Goal: Task Accomplishment & Management: Manage account settings

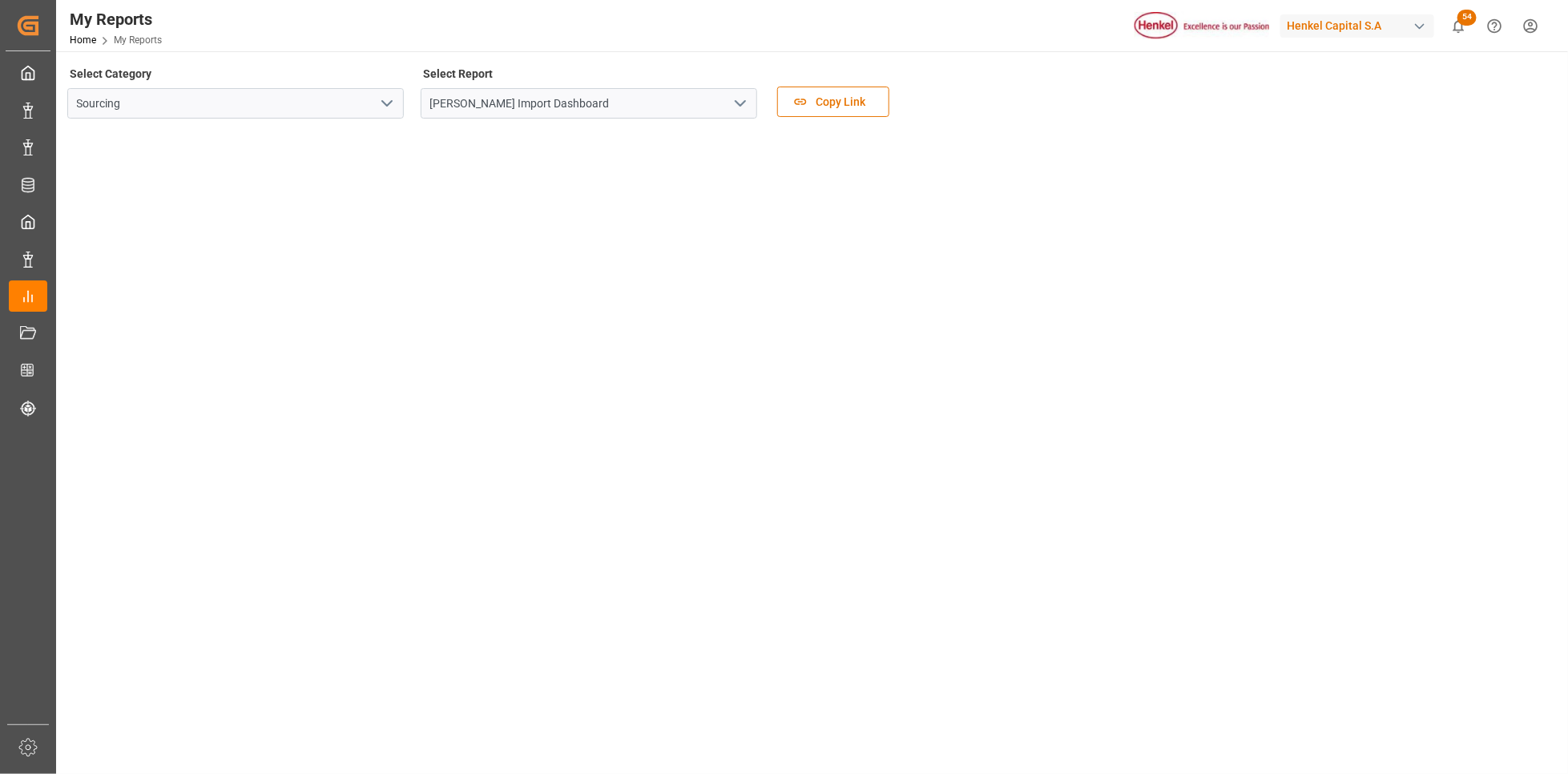
click at [740, 109] on icon "open menu" at bounding box center [740, 103] width 19 height 19
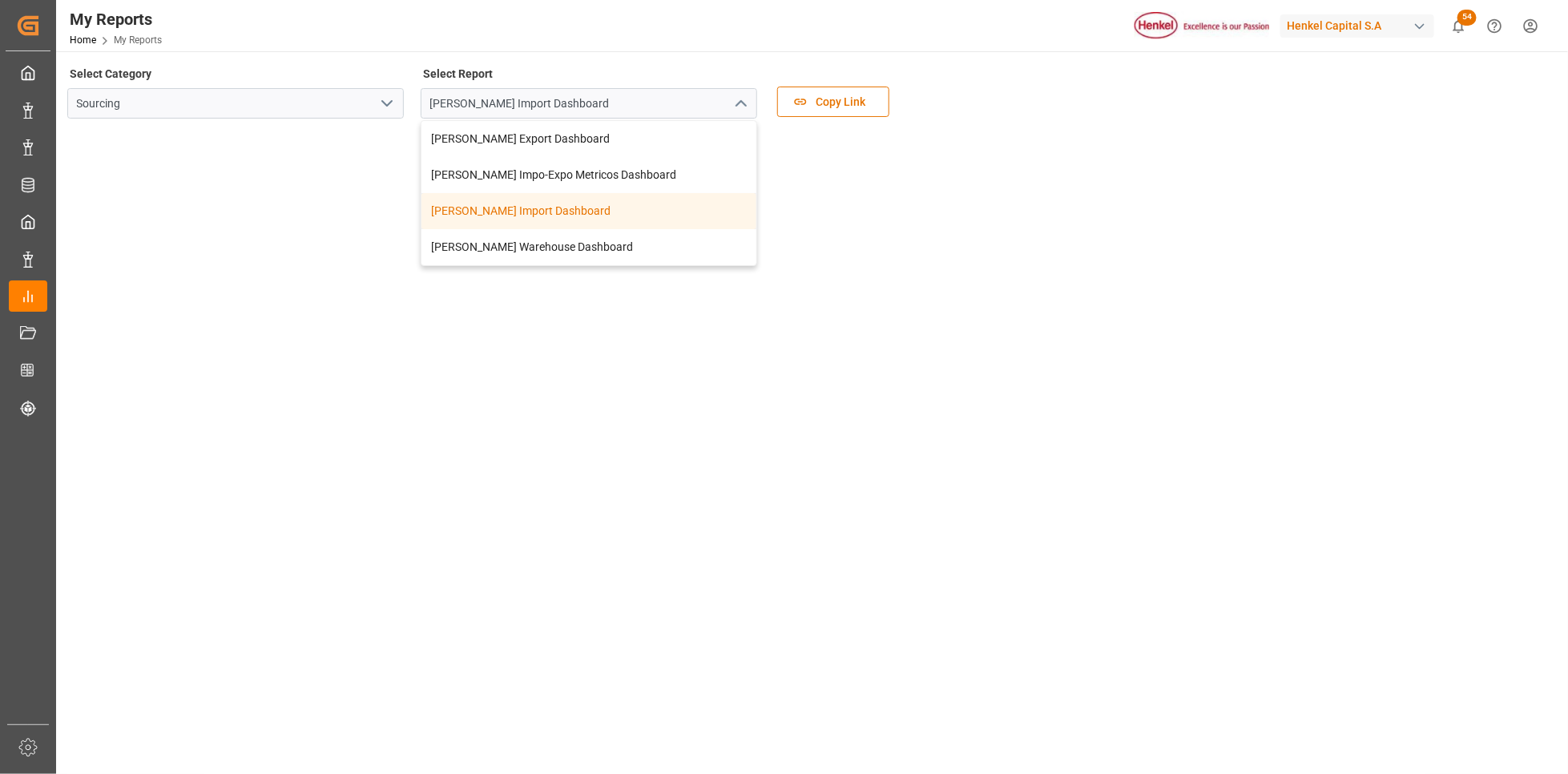
click at [546, 205] on div "[PERSON_NAME] Import Dashboard" at bounding box center [588, 210] width 335 height 36
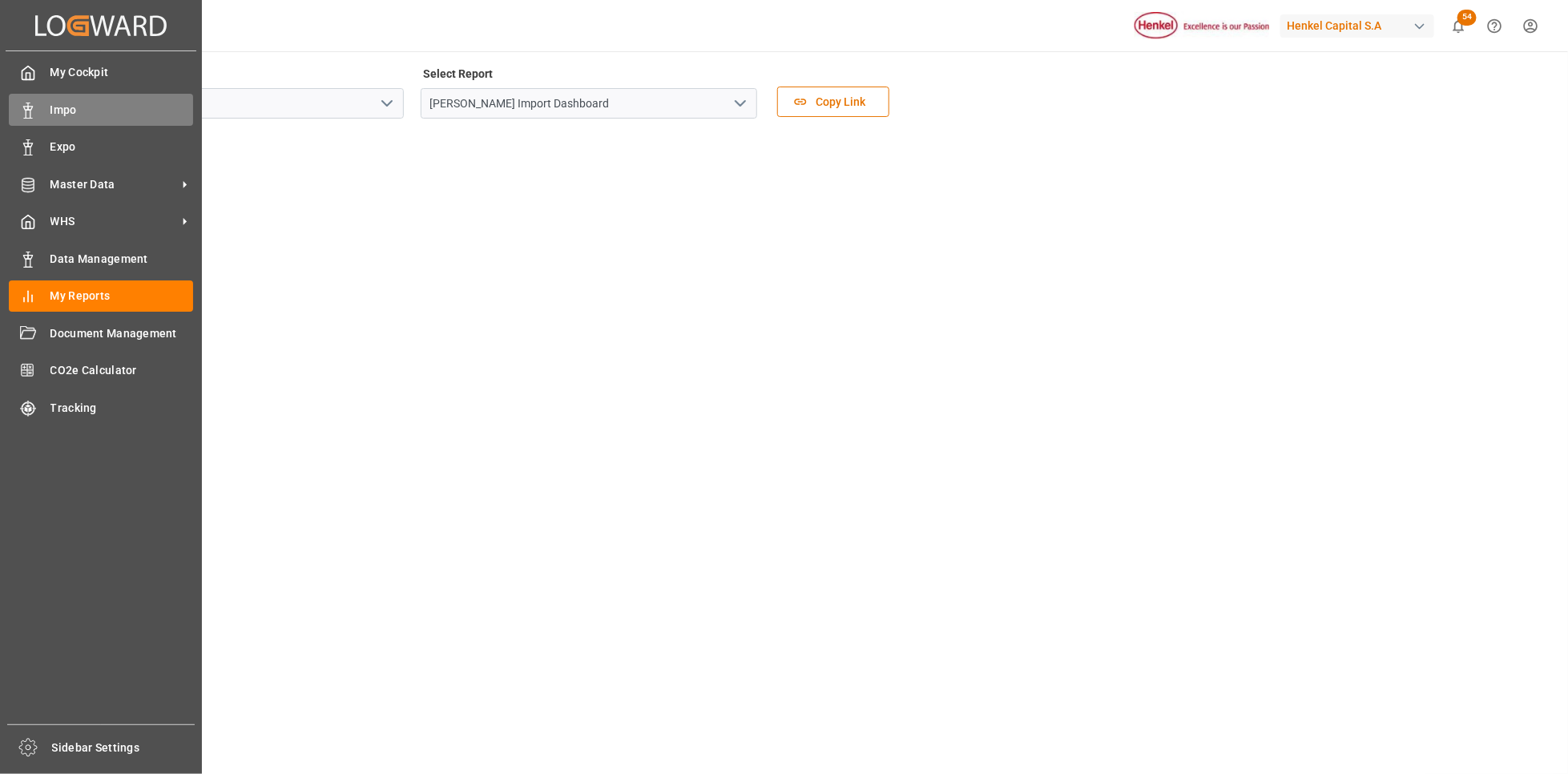
click at [66, 106] on span "Impo" at bounding box center [122, 110] width 144 height 17
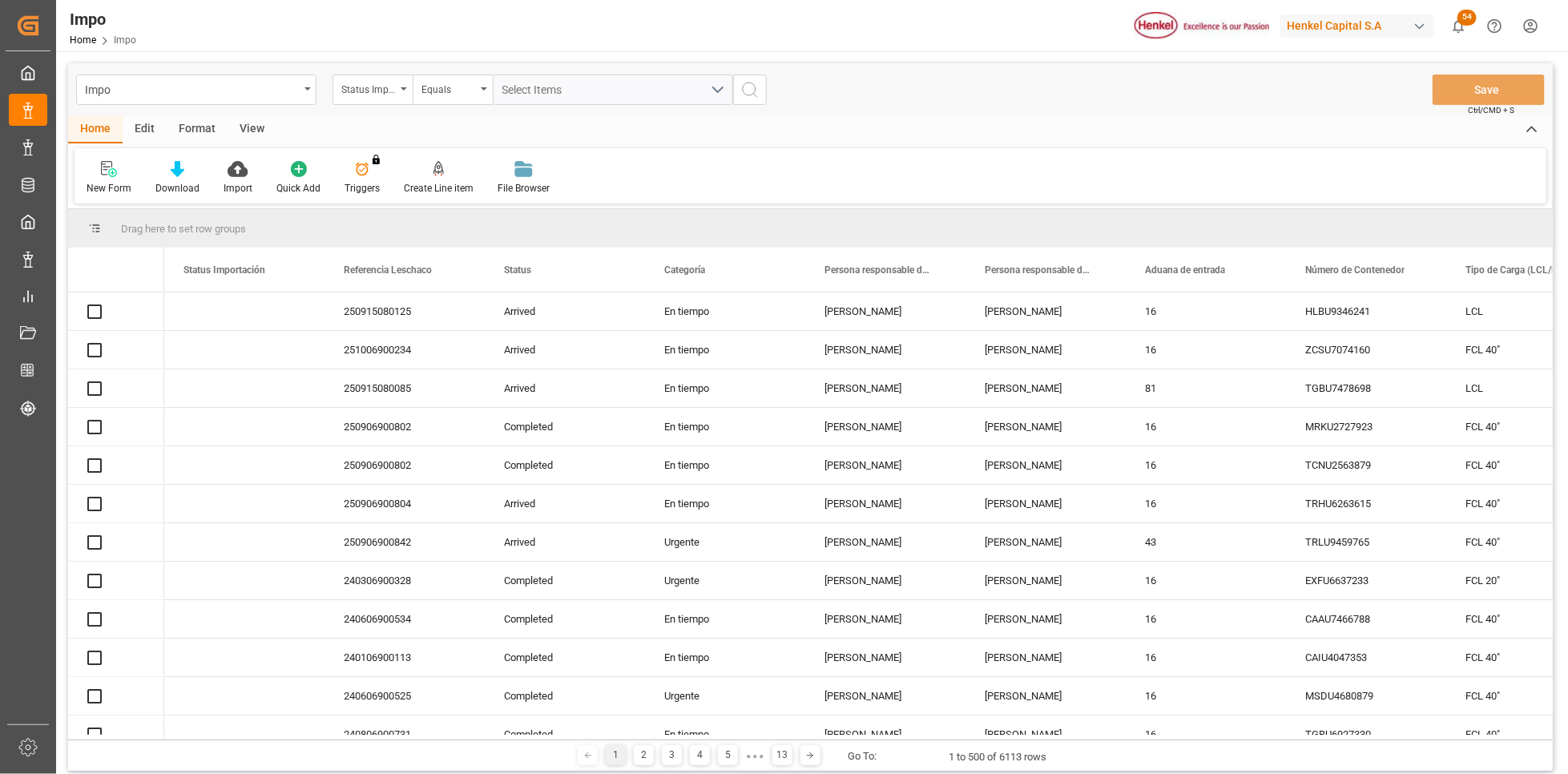
click at [251, 139] on div "View" at bounding box center [252, 130] width 49 height 27
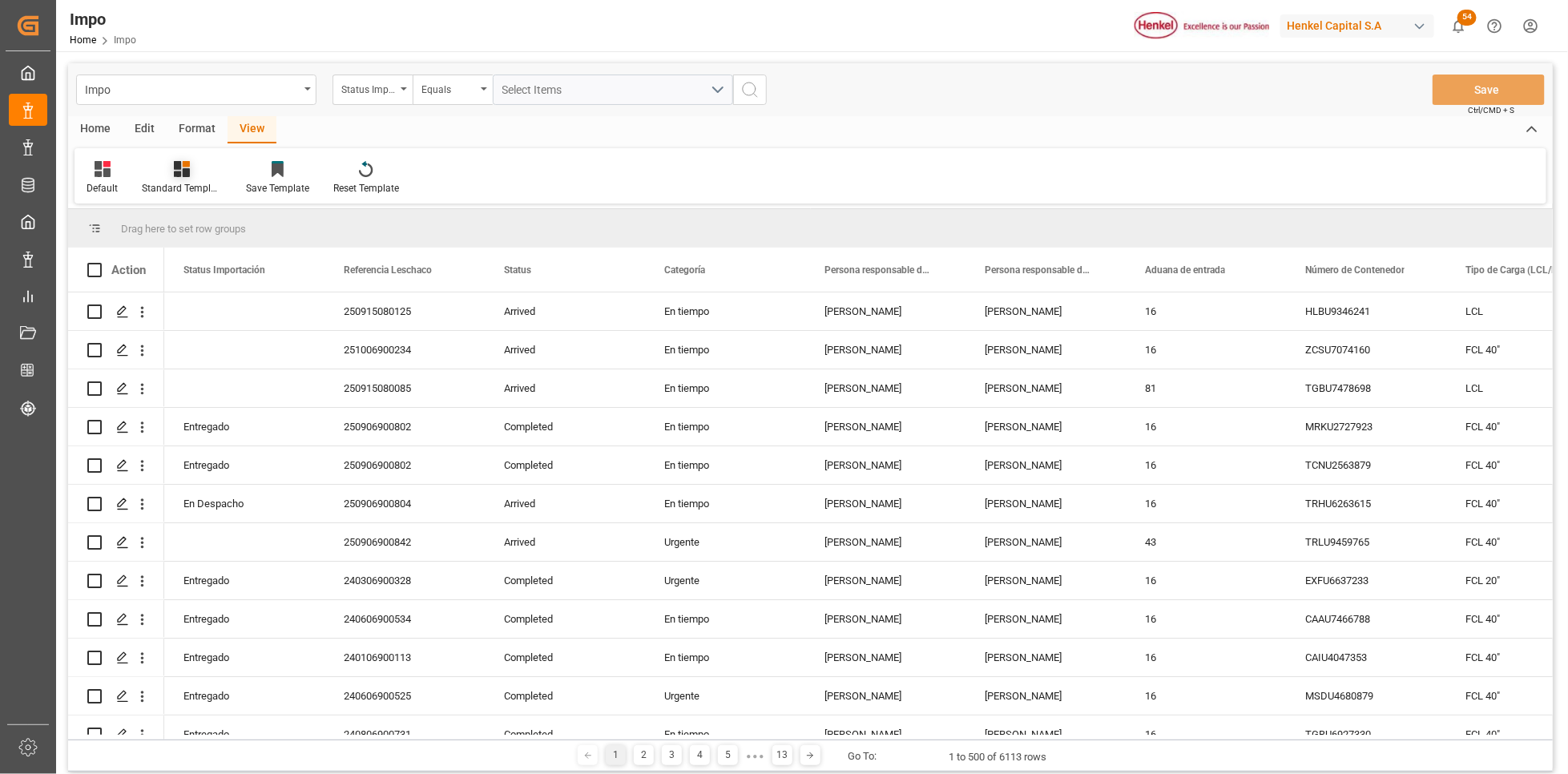
click at [204, 177] on div at bounding box center [182, 168] width 80 height 17
click at [198, 224] on div "Seguimiento Operativo" at bounding box center [224, 226] width 140 height 17
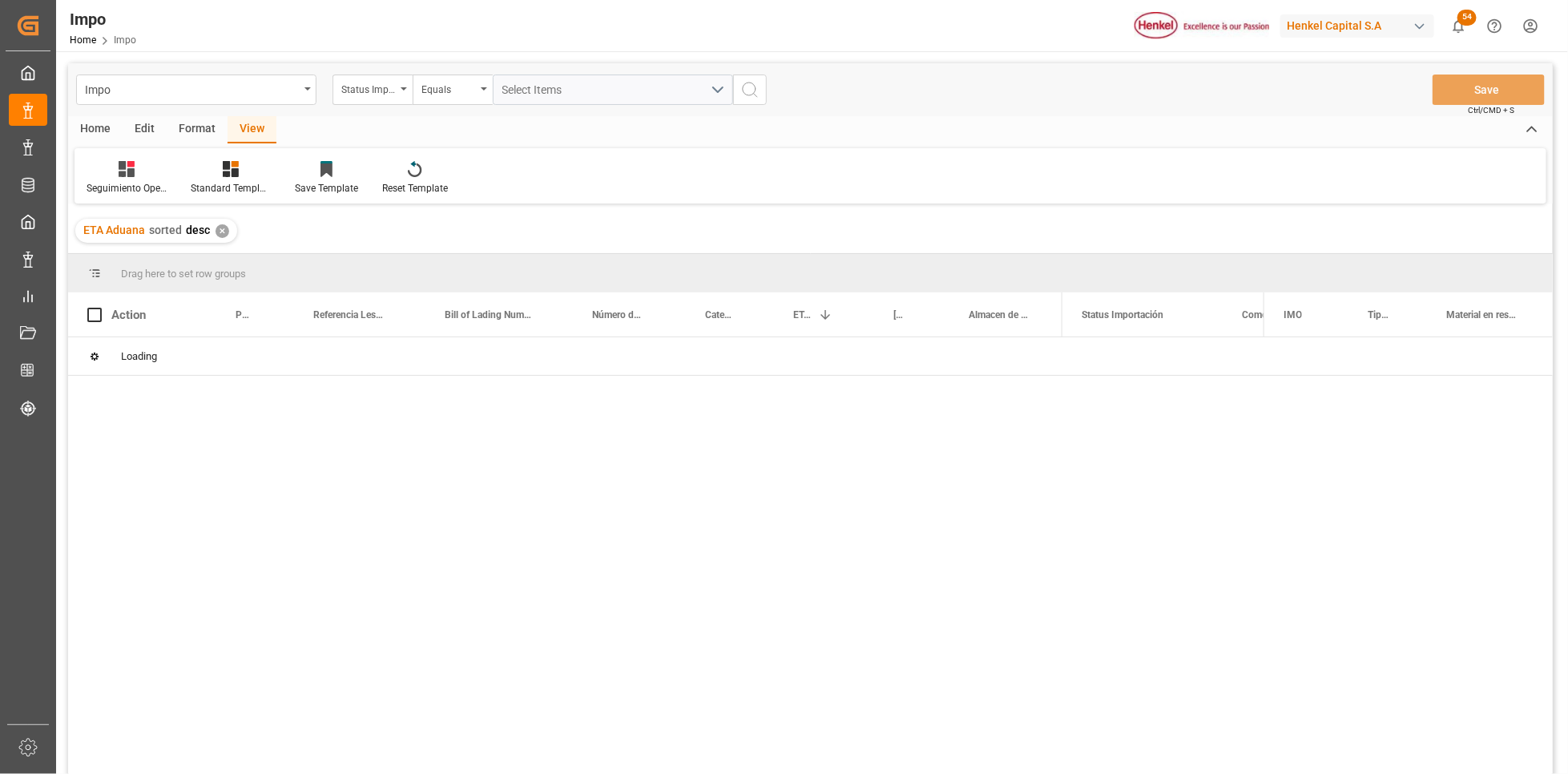
click at [133, 130] on div "Edit" at bounding box center [144, 130] width 44 height 27
click at [87, 126] on div "Home" at bounding box center [95, 130] width 55 height 27
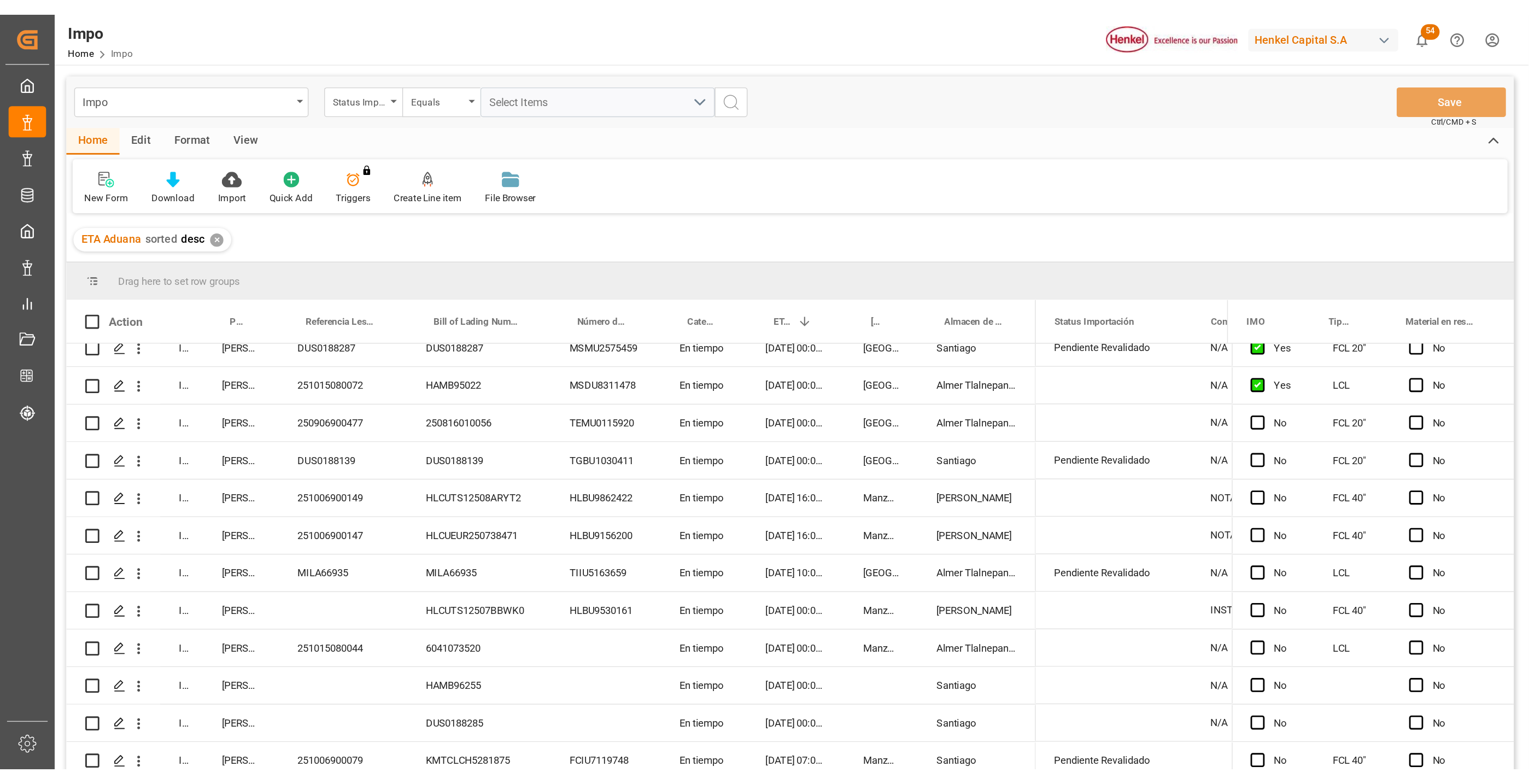
scroll to position [410, 0]
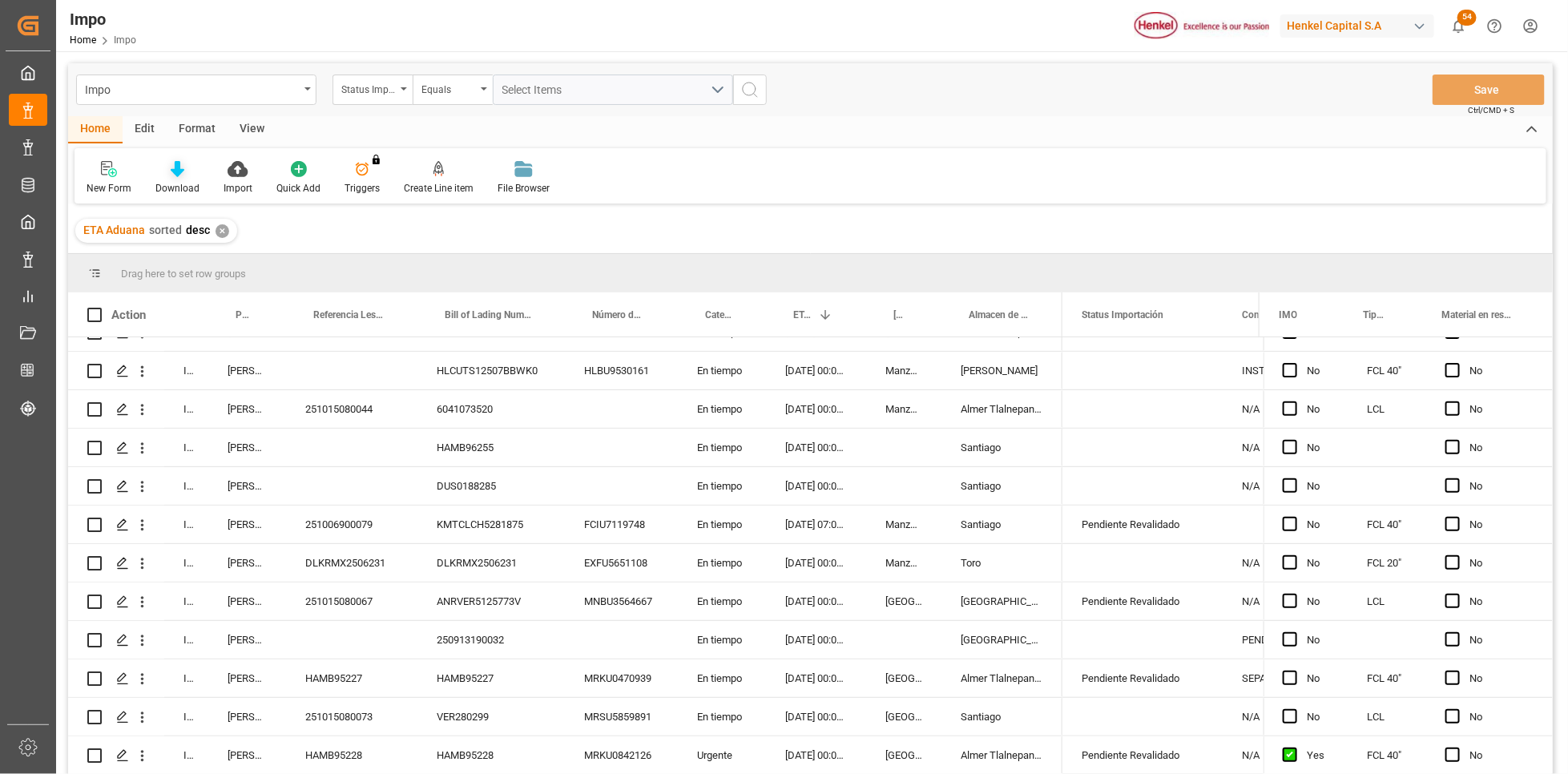
click at [171, 177] on icon at bounding box center [178, 169] width 14 height 16
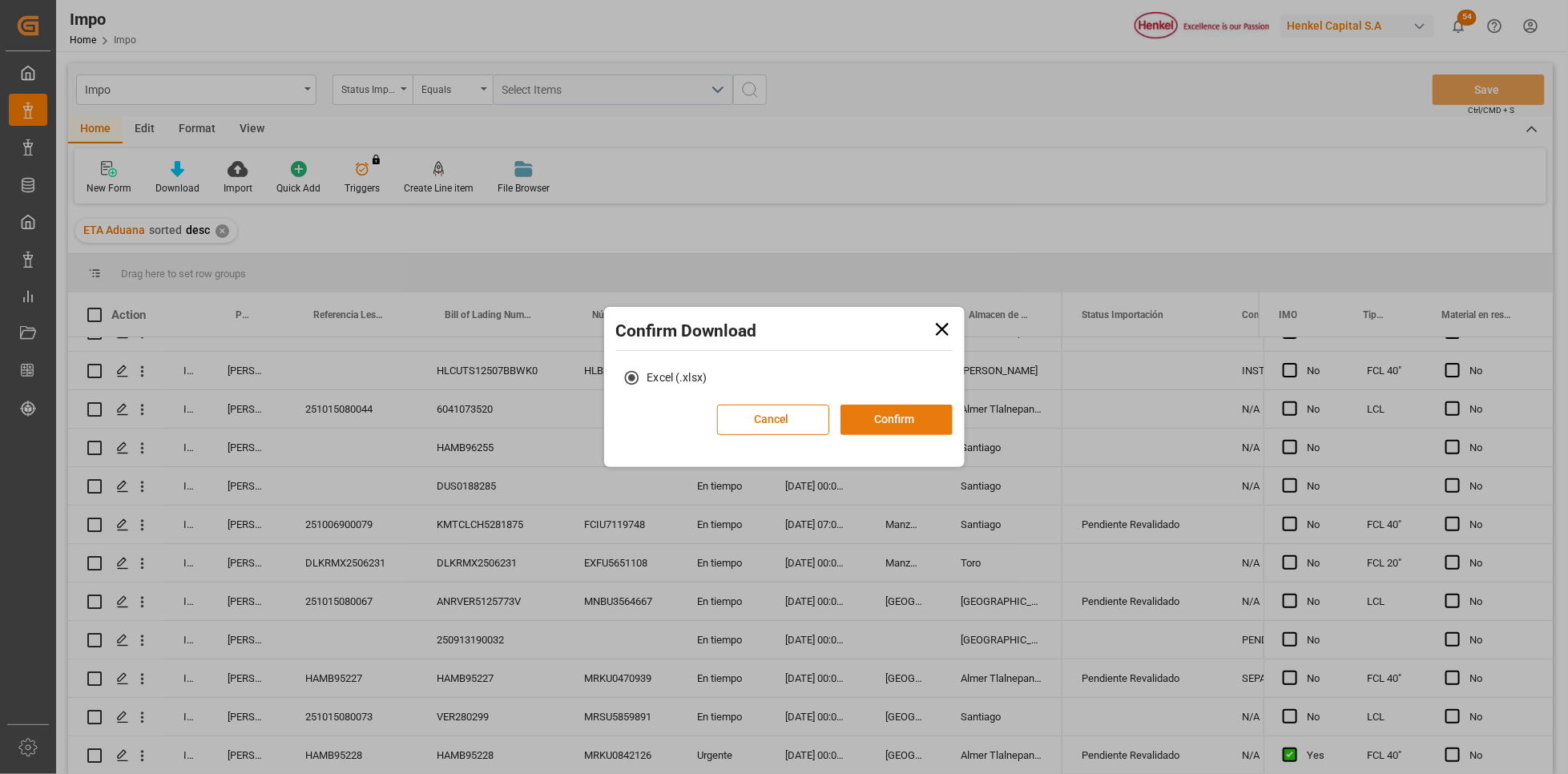
click at [890, 411] on button "Confirm" at bounding box center [896, 419] width 112 height 30
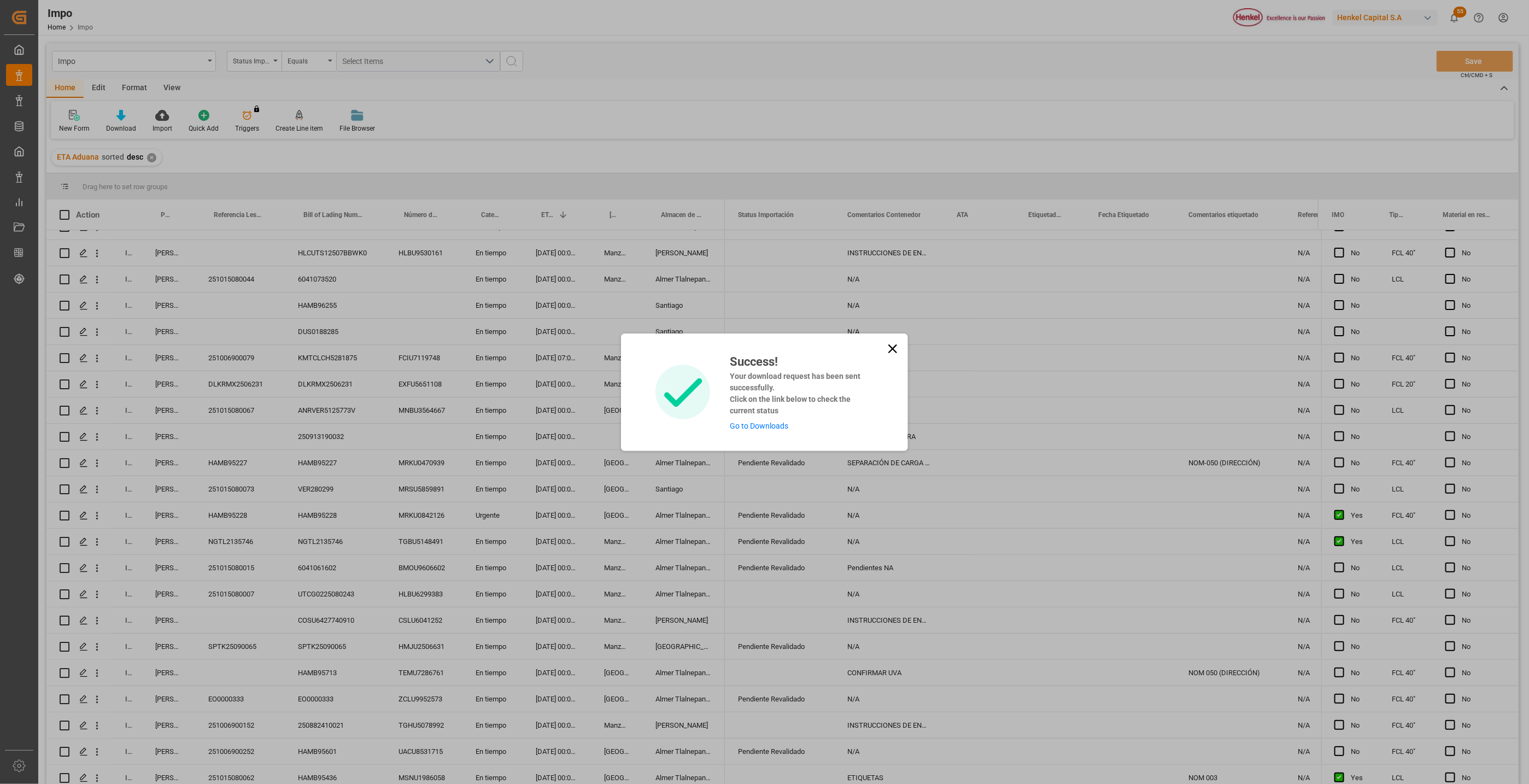
click at [886, 351] on icon at bounding box center [893, 349] width 15 height 15
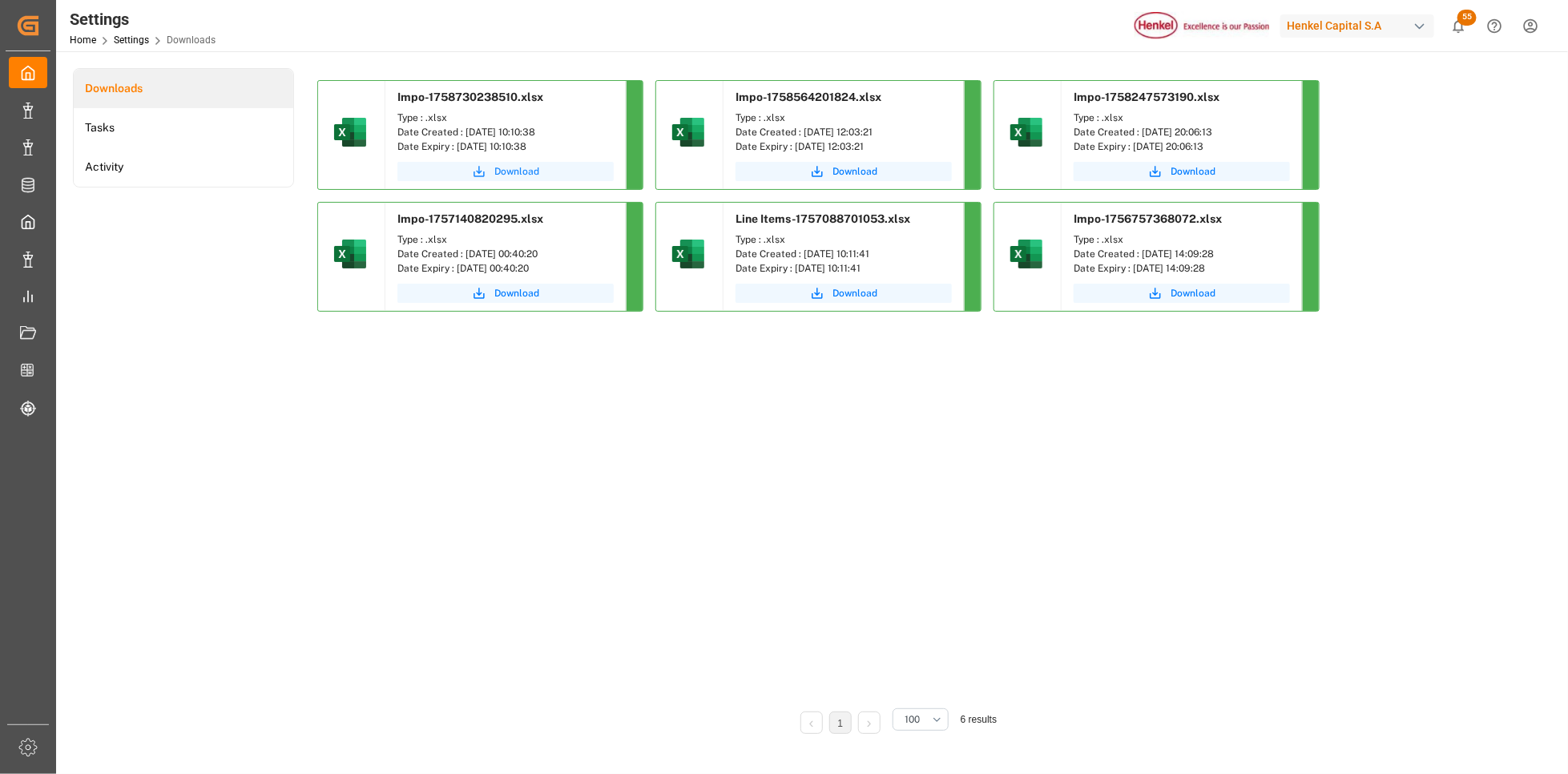
click at [508, 178] on button "Download" at bounding box center [506, 171] width 217 height 19
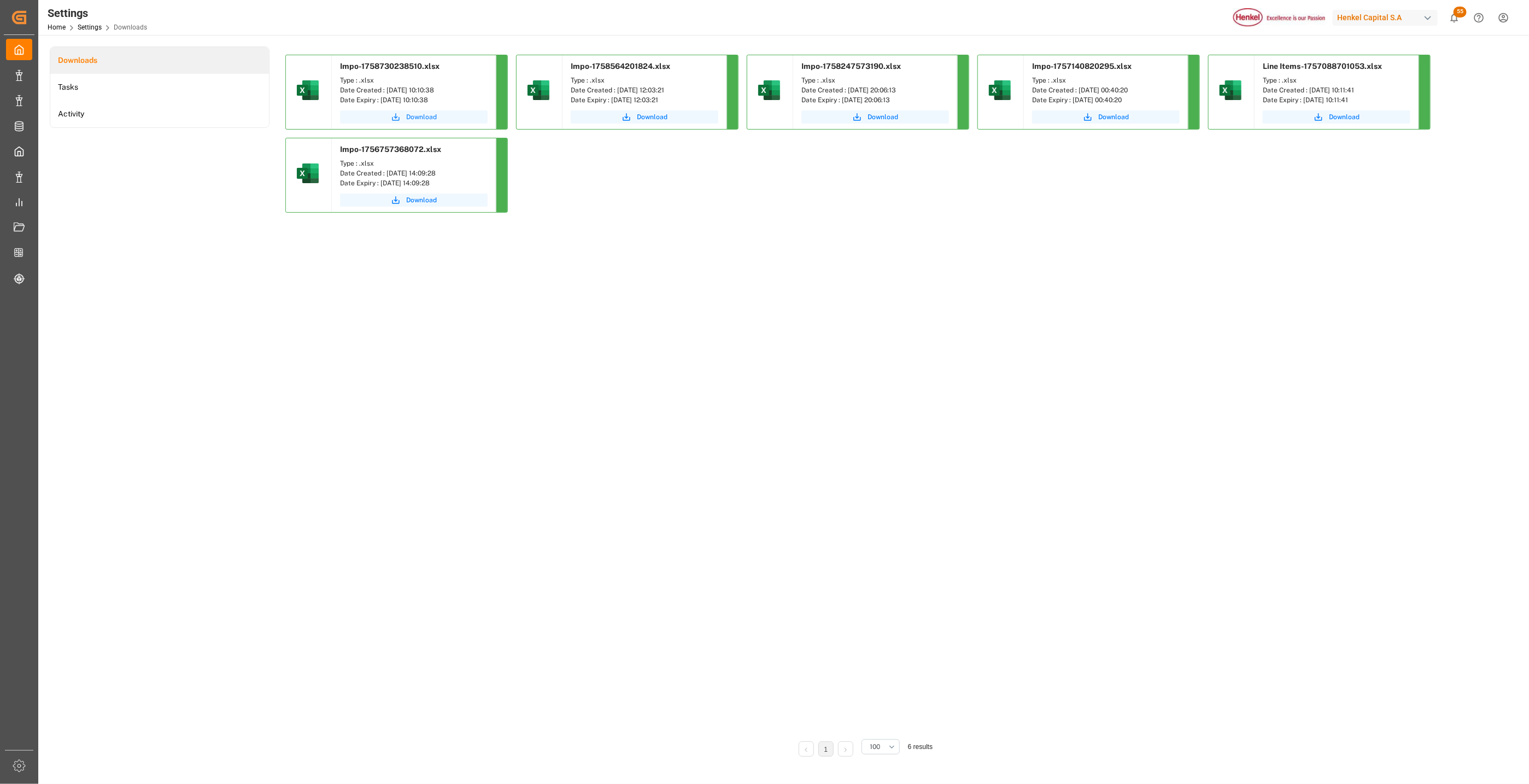
click at [415, 118] on span "Download" at bounding box center [421, 117] width 31 height 10
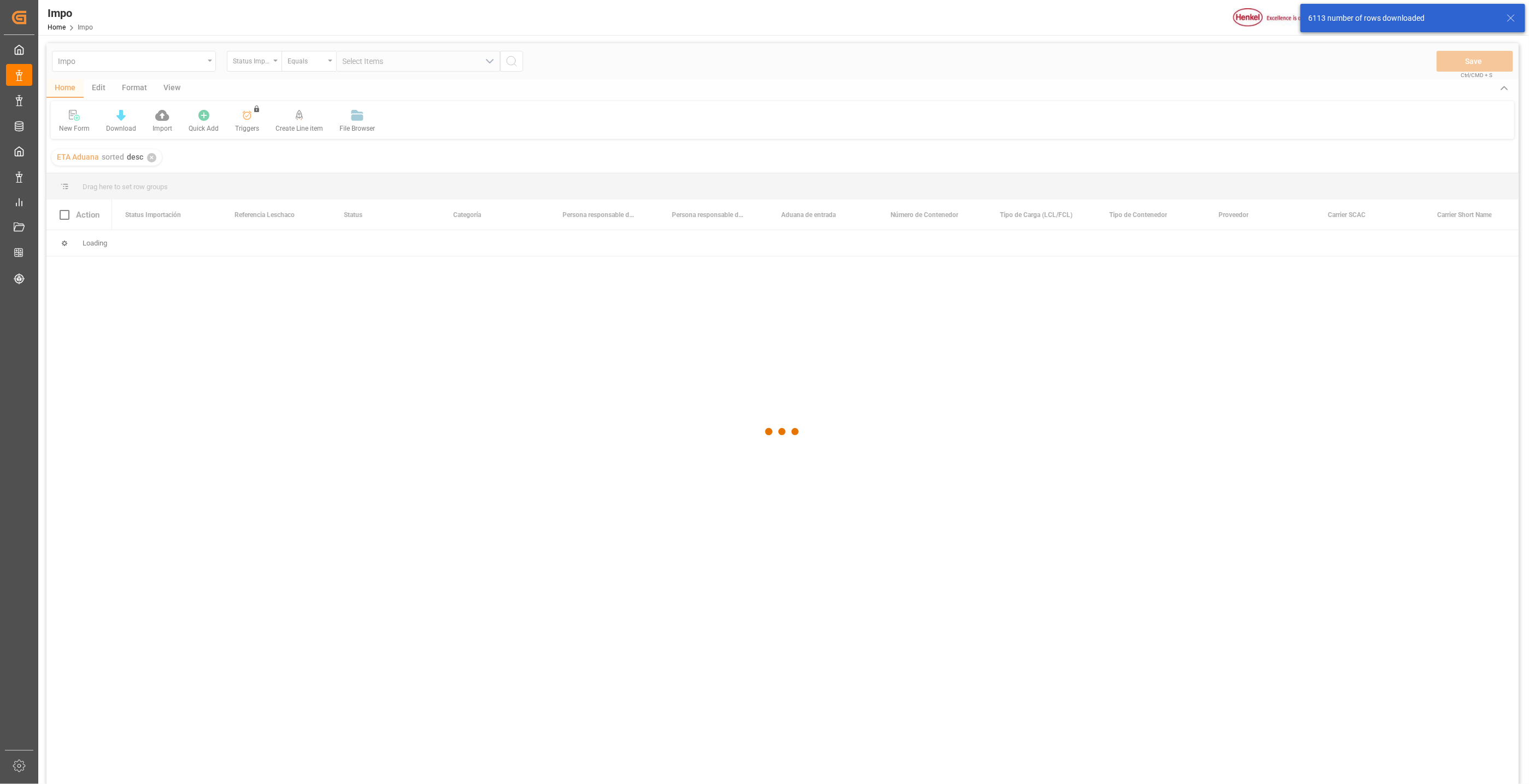
click at [1512, 22] on icon at bounding box center [1511, 18] width 13 height 13
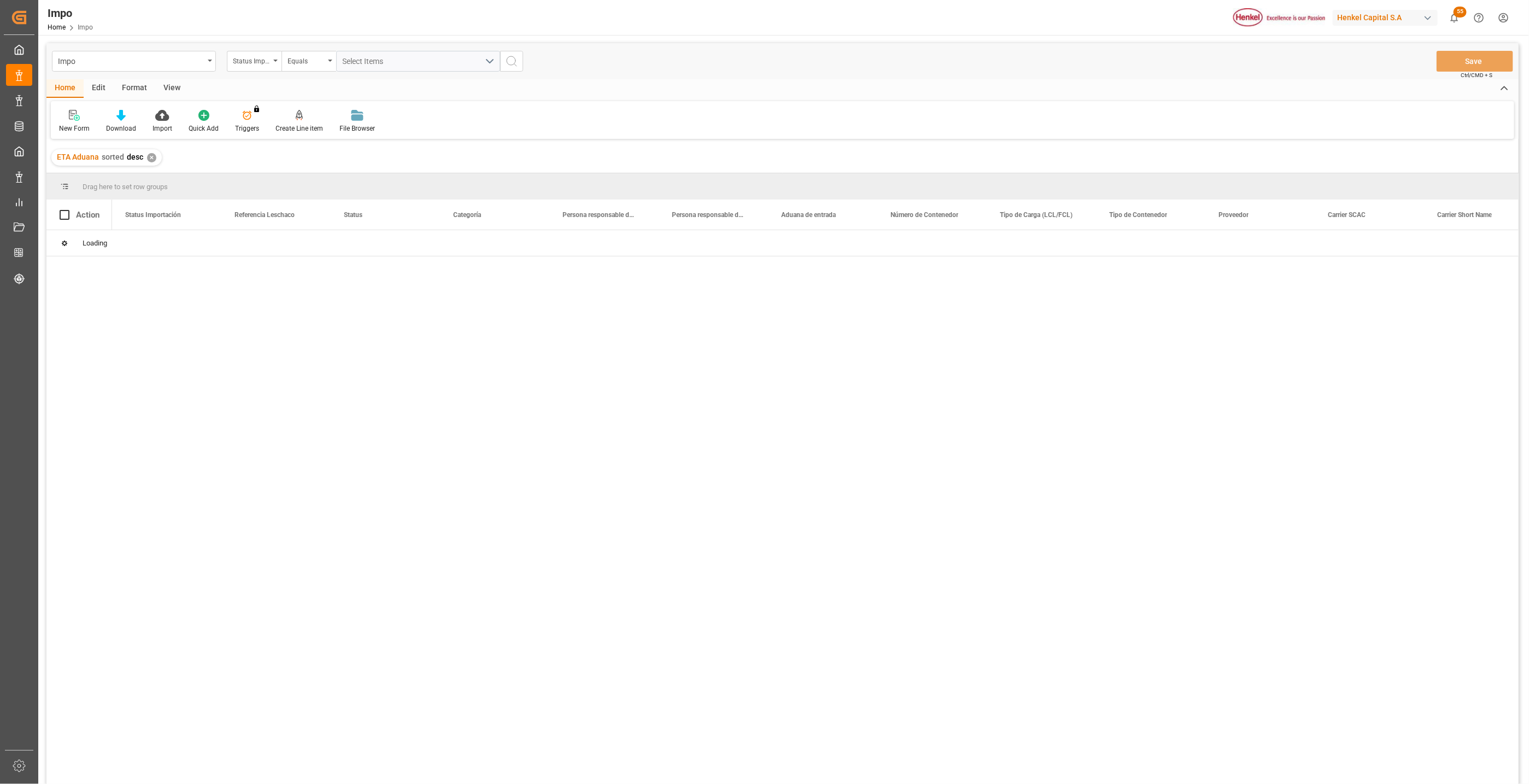
click at [659, 373] on div at bounding box center [816, 510] width 1407 height 561
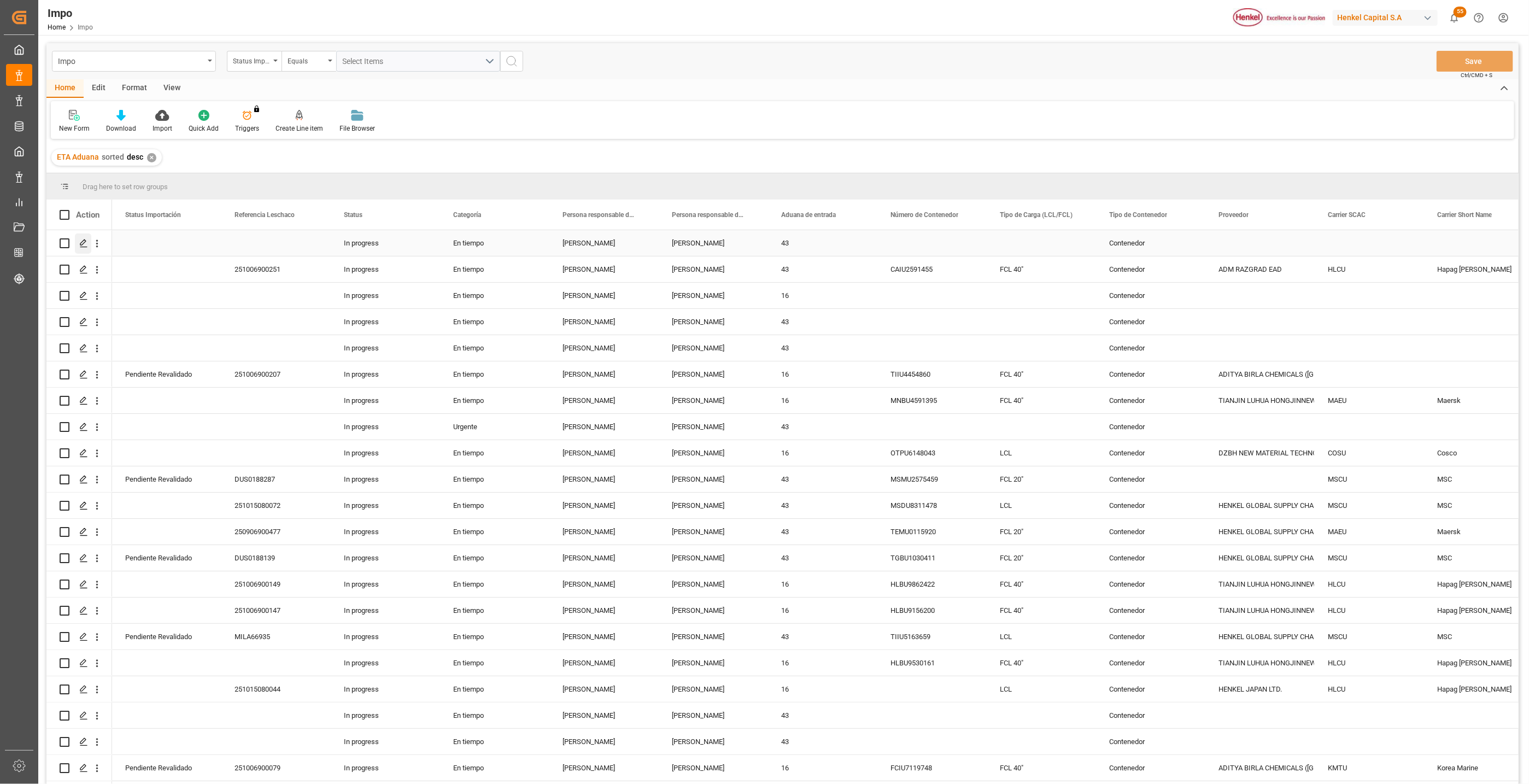
click at [82, 240] on icon "Press SPACE to select this row." at bounding box center [84, 243] width 9 height 9
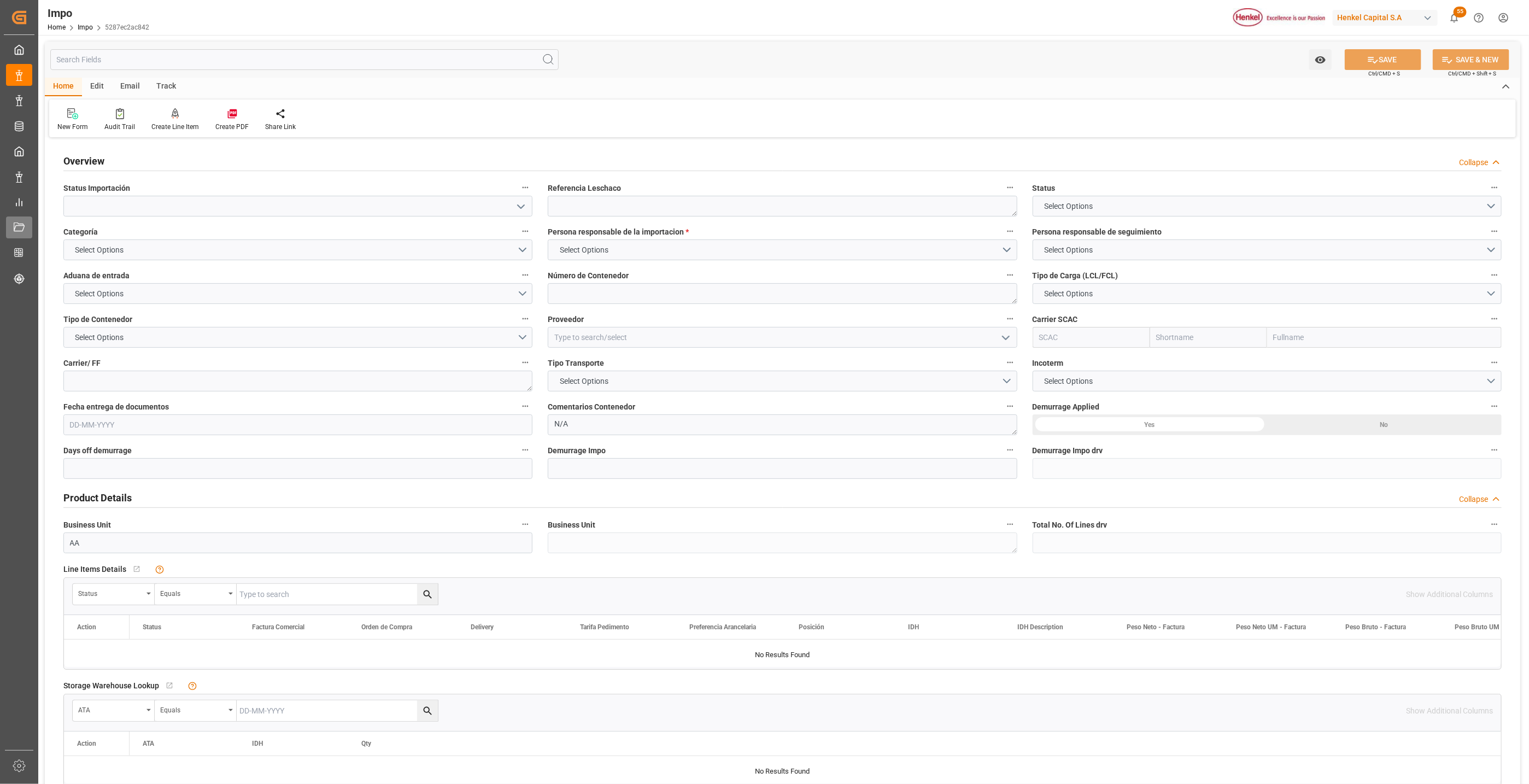
type textarea "N/A"
type input "AA"
type textarea "PNSS2509085"
type input "Almer Apodaca"
type textarea "Apodaca, Nuevo Leon, C.P.66626"
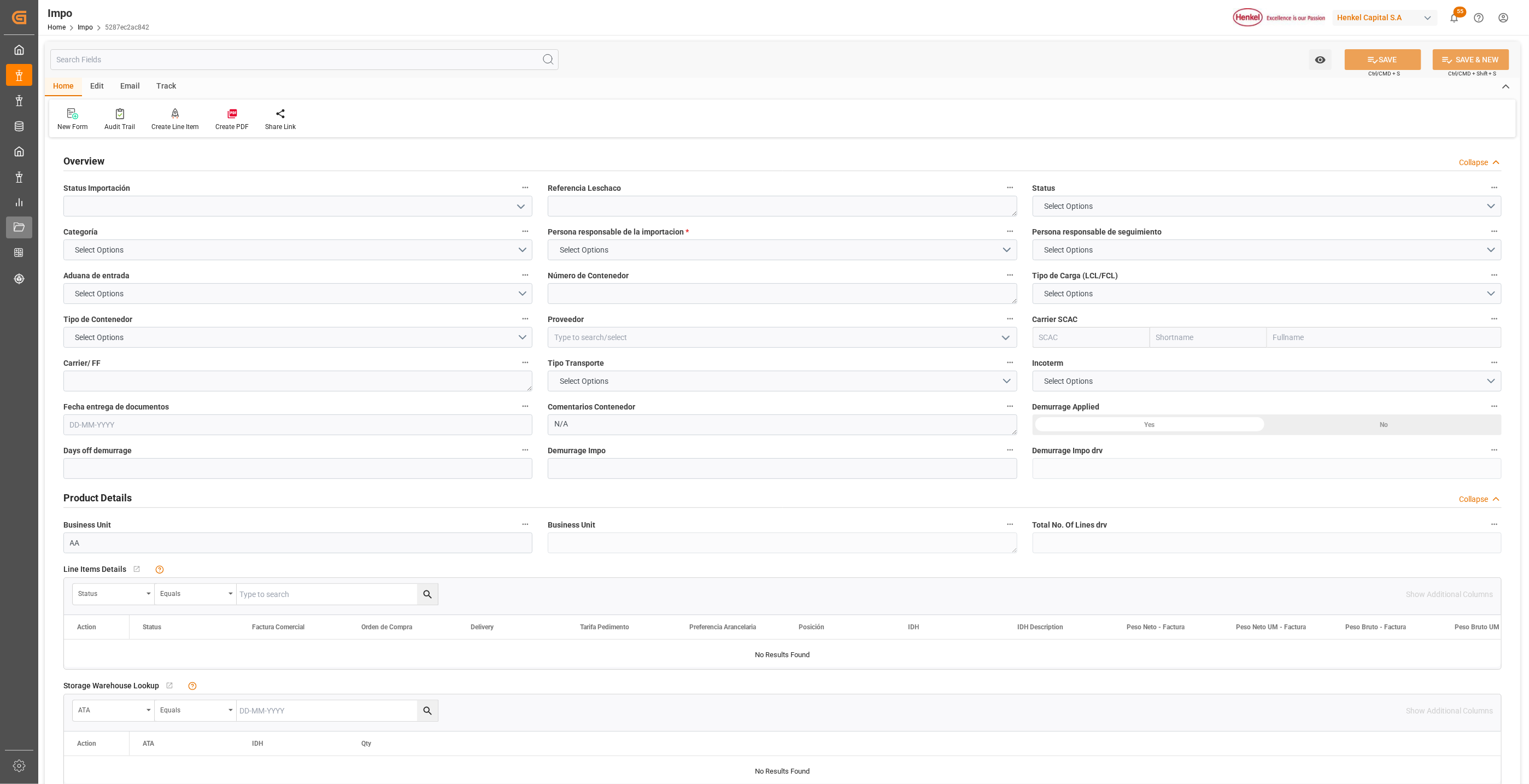
type textarea "AME951228UD3"
type input "18-09-2025"
type input "27-10-2025 00:00"
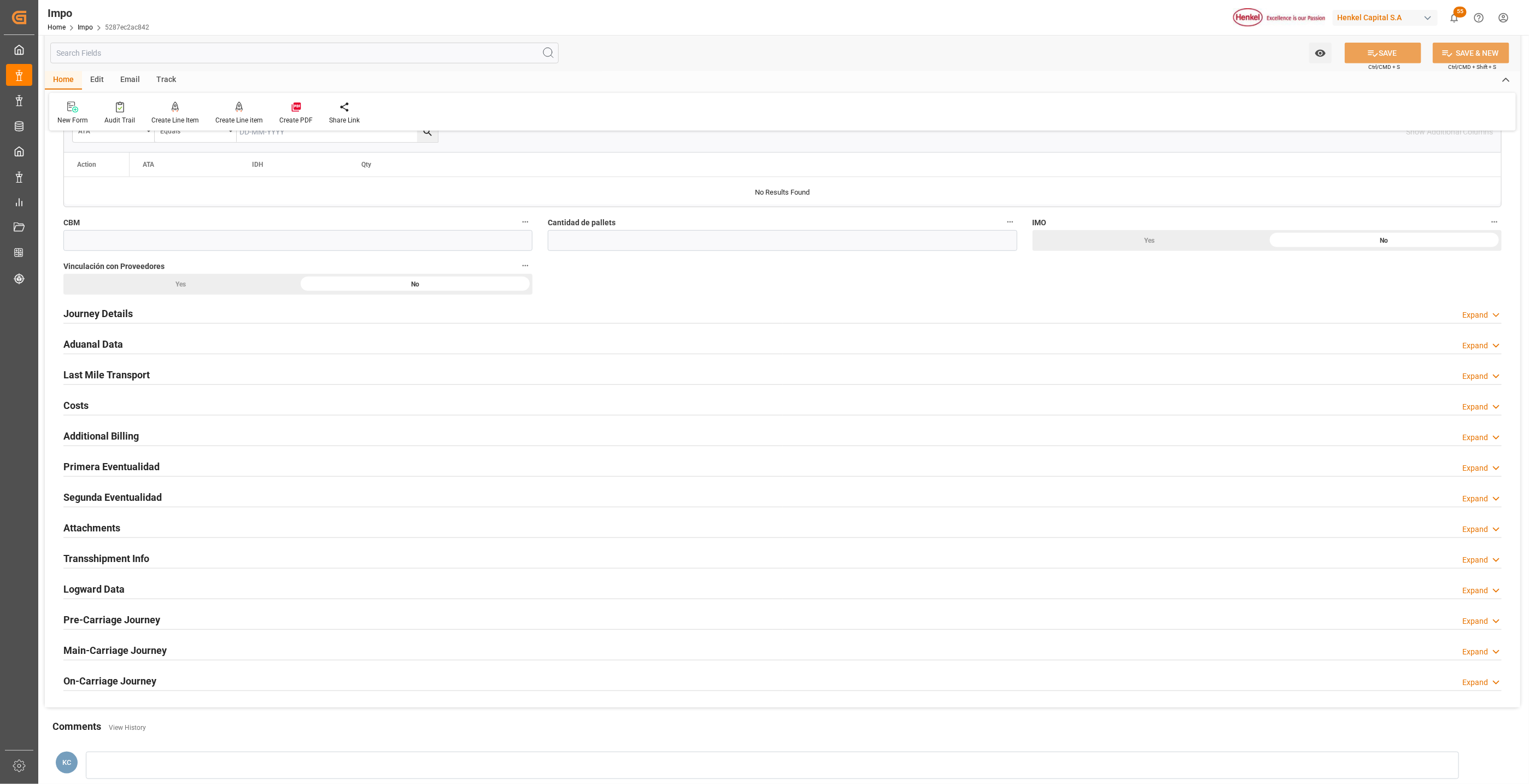
scroll to position [564, 0]
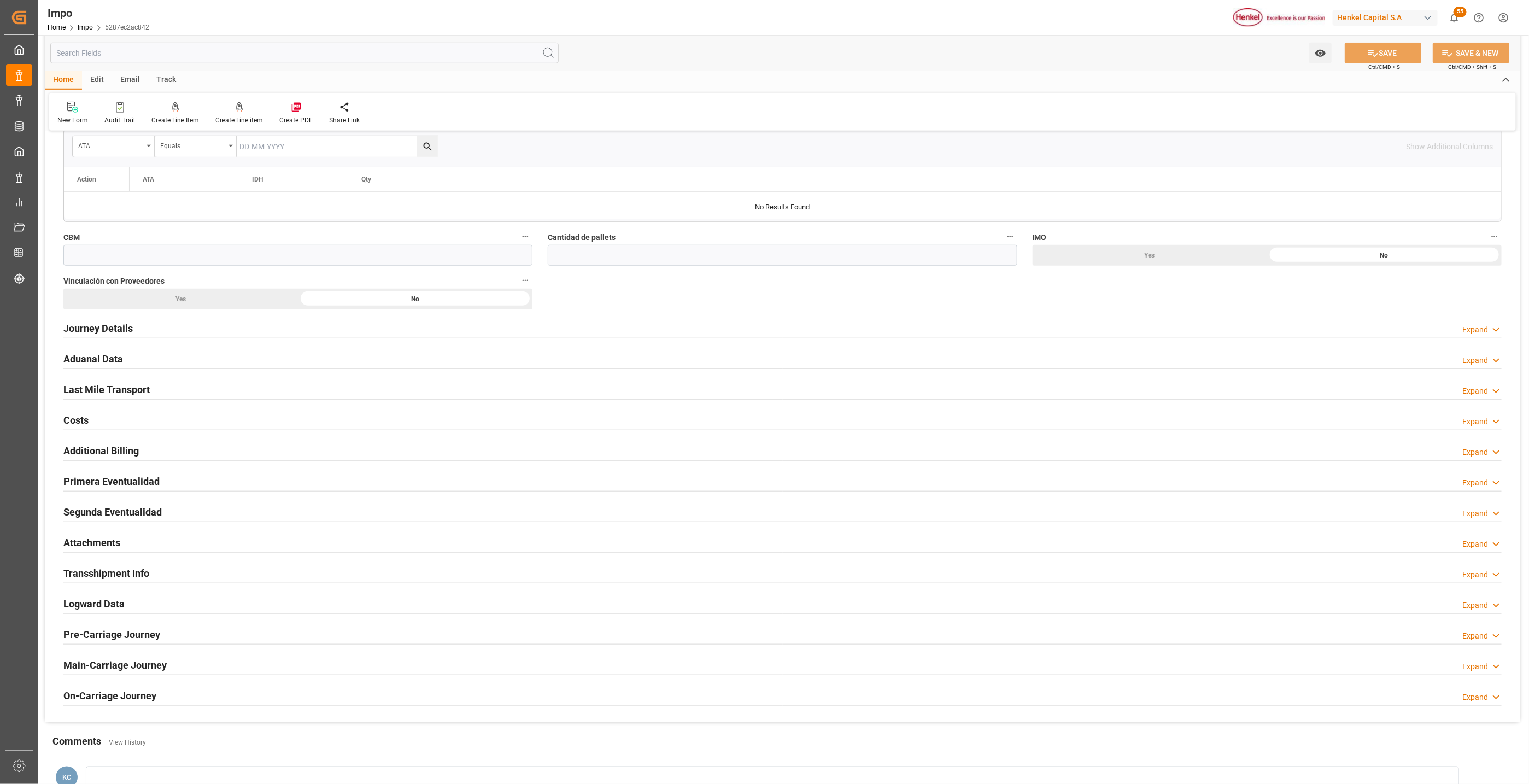
drag, startPoint x: 76, startPoint y: 319, endPoint x: 731, endPoint y: 384, distance: 658.2
click at [76, 319] on div "Journey Details" at bounding box center [98, 327] width 69 height 21
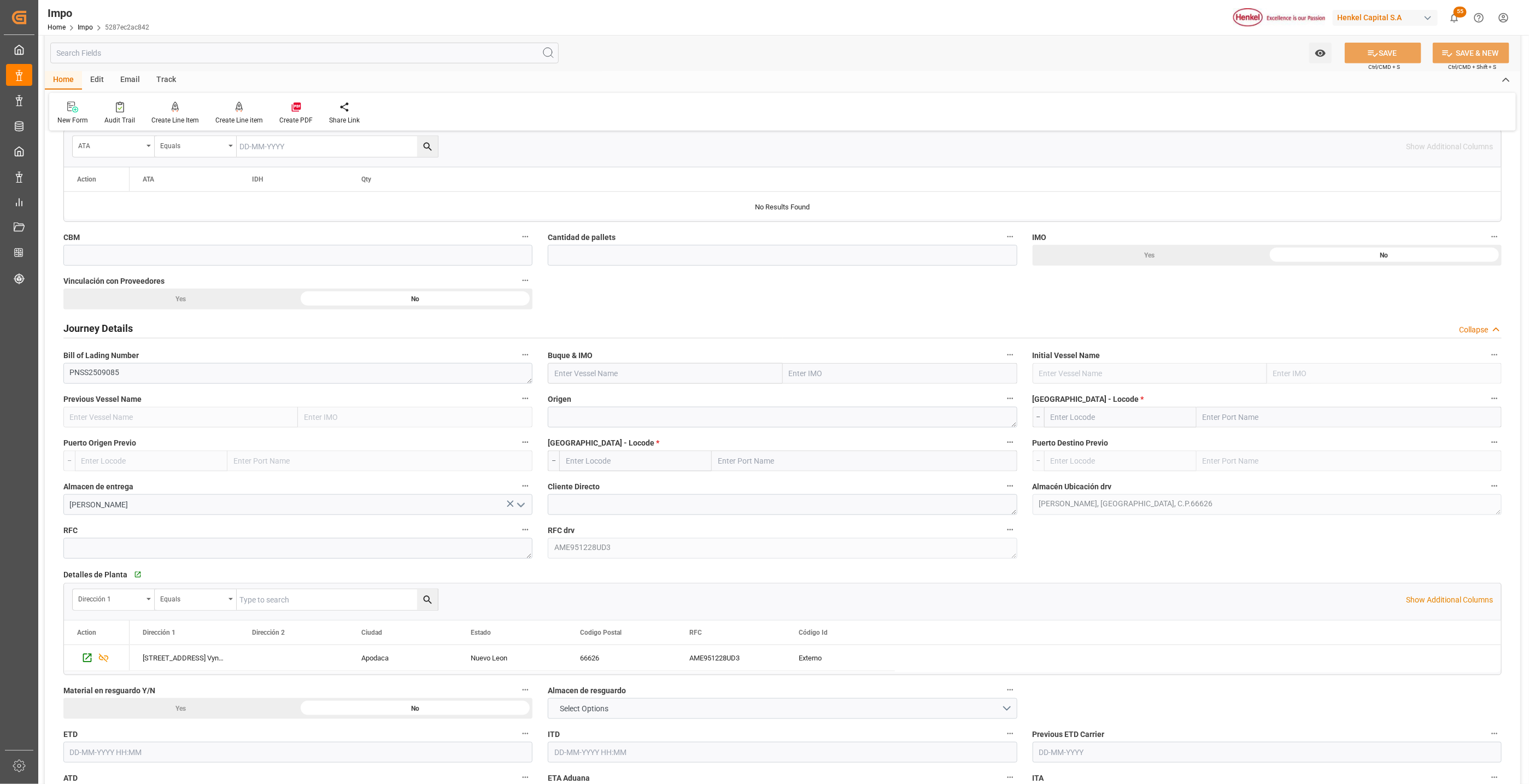
click at [855, 379] on input "text" at bounding box center [900, 373] width 234 height 21
click at [855, 379] on input "KAGIO" at bounding box center [900, 373] width 234 height 21
type input "KAGIO"
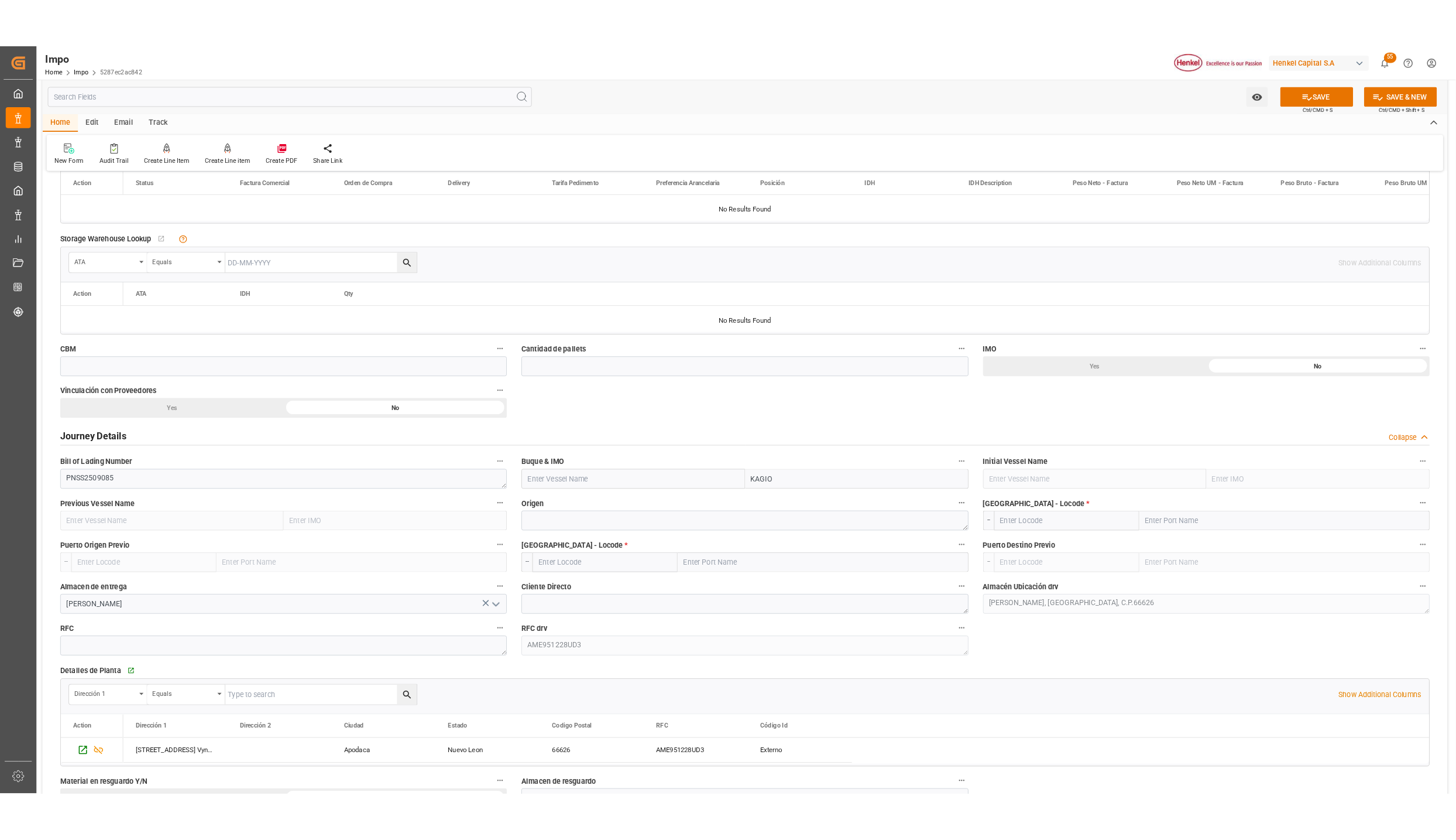
scroll to position [429, 0]
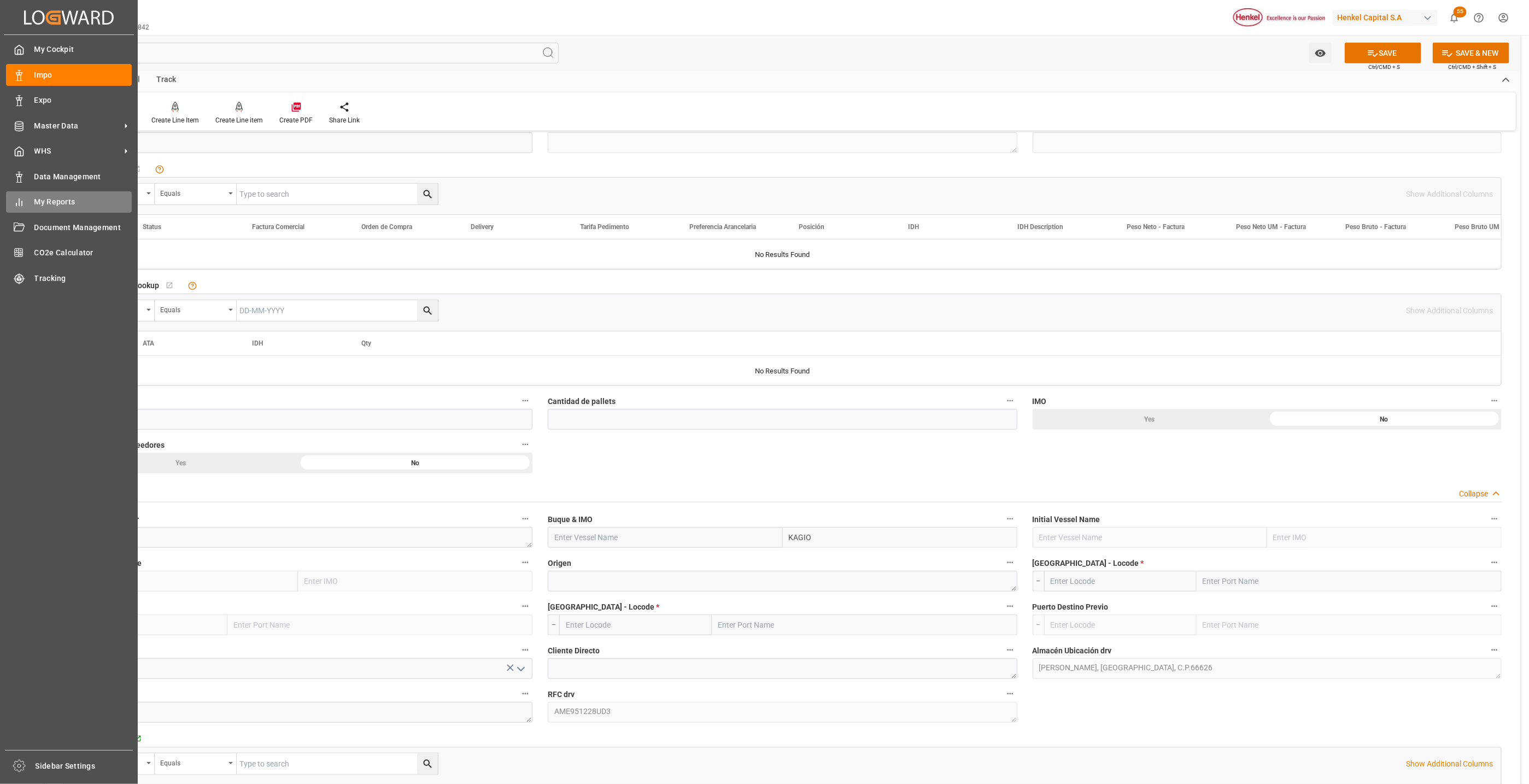
click at [39, 205] on span "My Reports" at bounding box center [83, 202] width 98 height 11
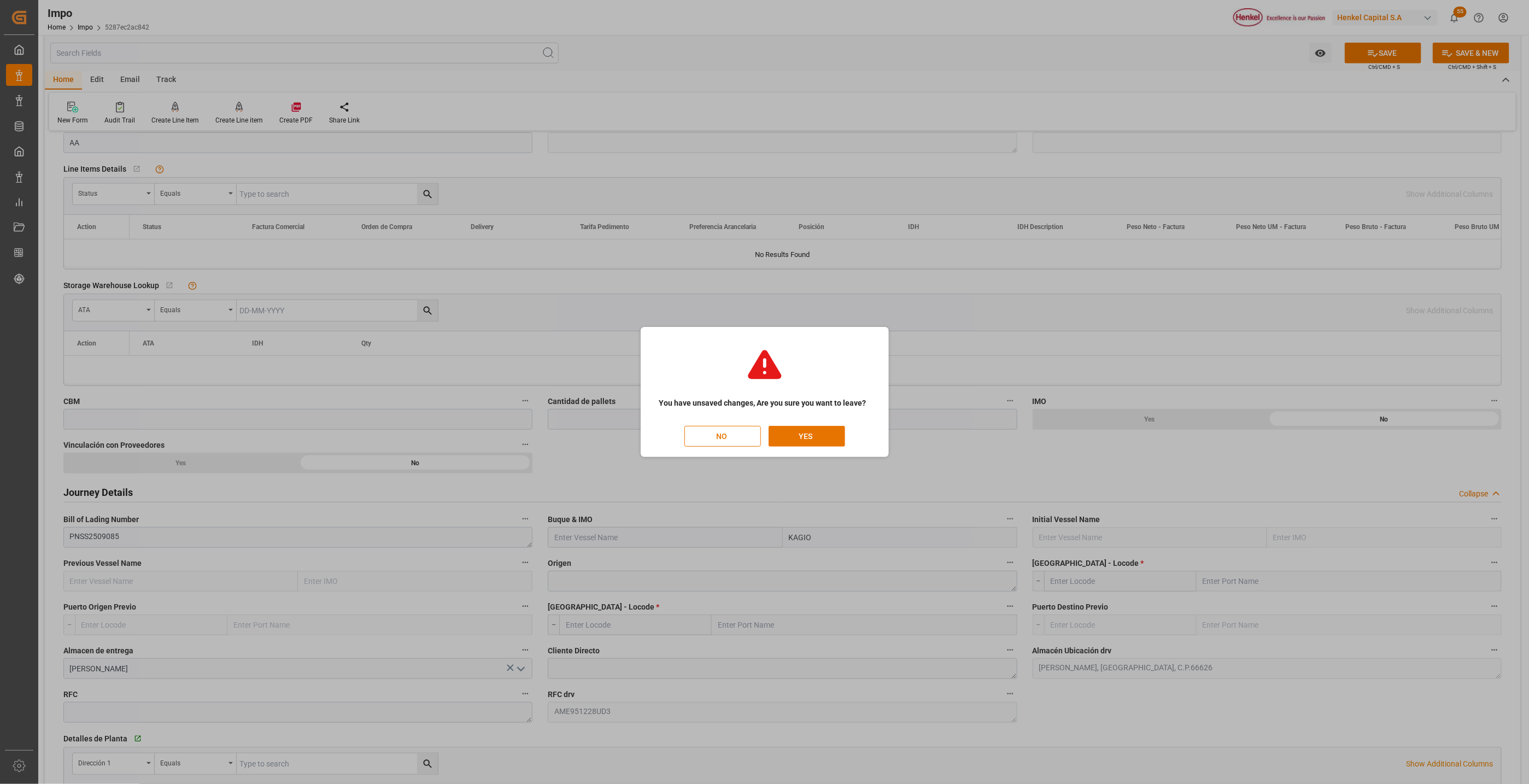
click at [784, 423] on div "You have unsaved changes, Are you sure you want to leave? NO YES" at bounding box center [764, 392] width 243 height 125
click at [781, 431] on button "YES" at bounding box center [807, 436] width 77 height 21
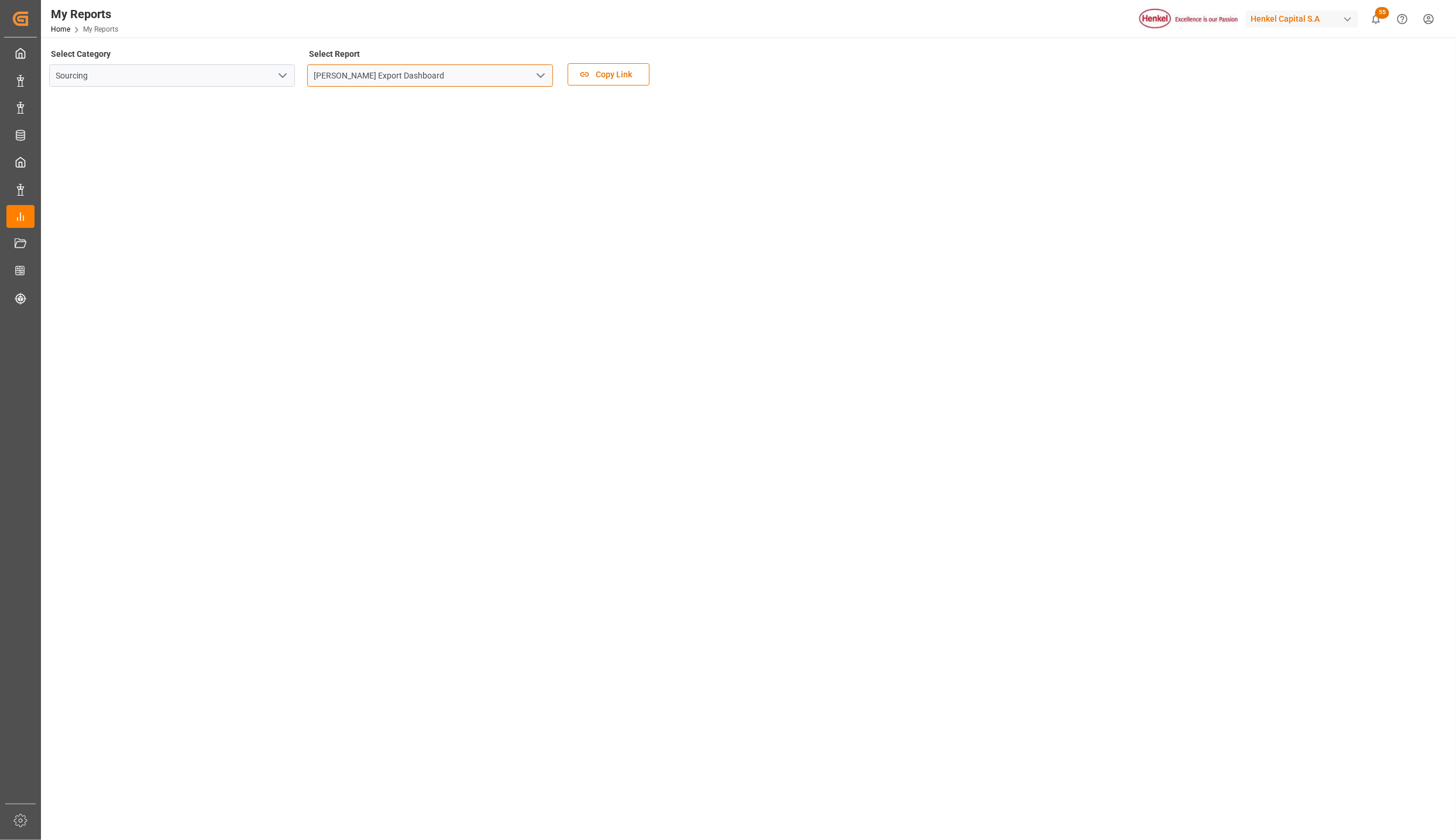
click at [411, 74] on input "Henkel Export Dashboard" at bounding box center [430, 75] width 246 height 22
click at [532, 69] on button "open menu" at bounding box center [540, 76] width 18 height 18
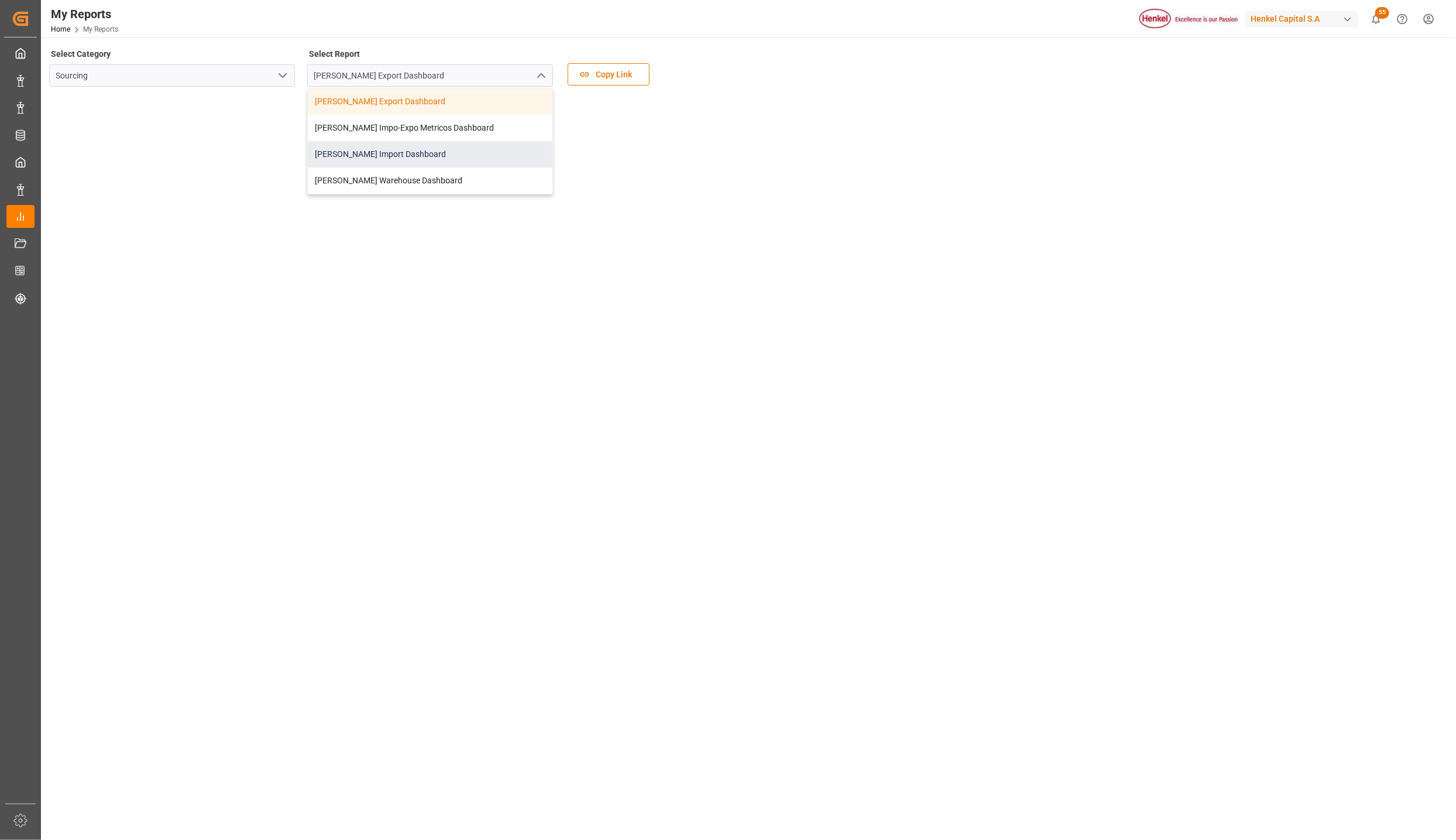
click at [364, 148] on div "[PERSON_NAME] Import Dashboard" at bounding box center [430, 154] width 245 height 26
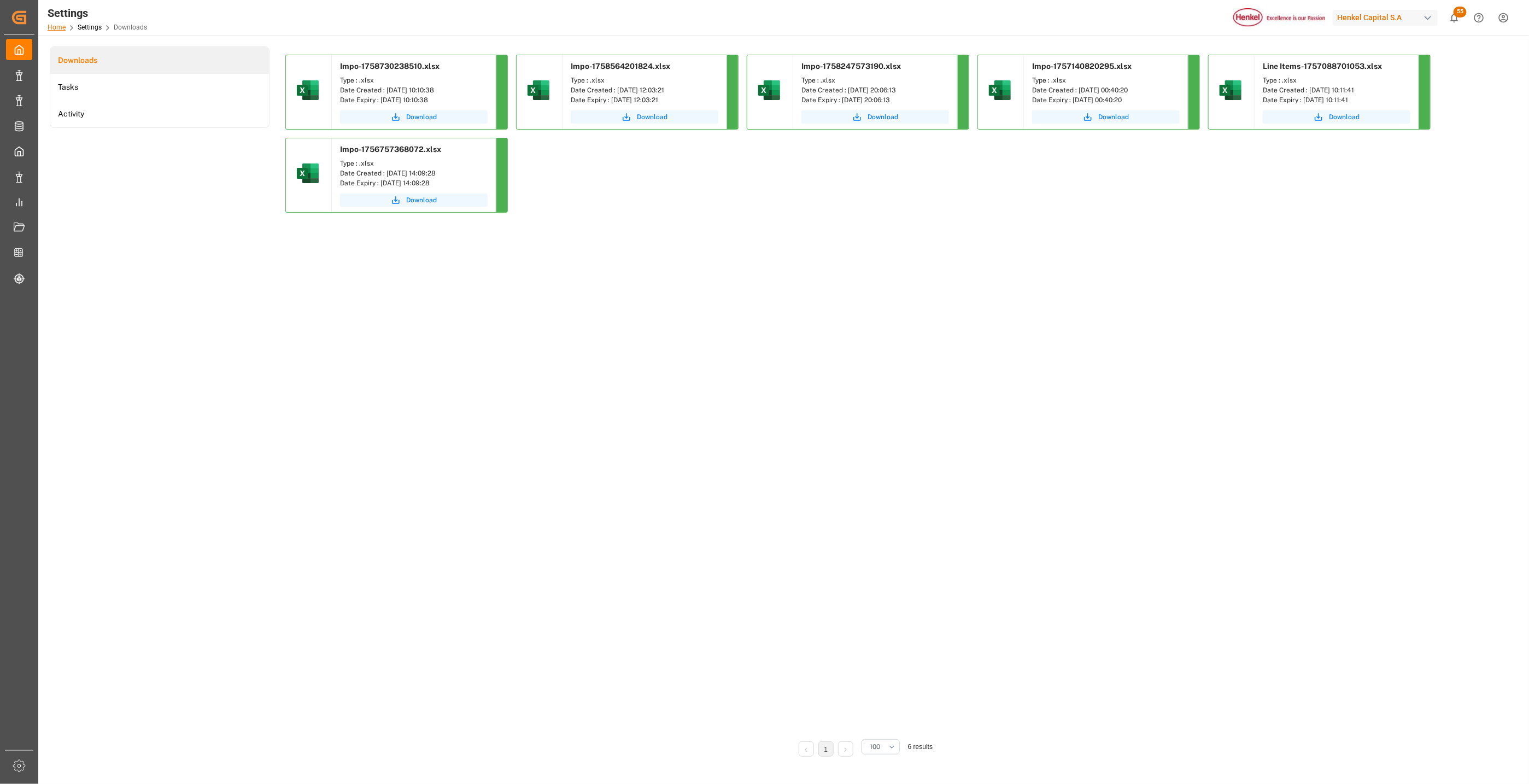
click at [55, 28] on link "Home" at bounding box center [56, 27] width 18 height 8
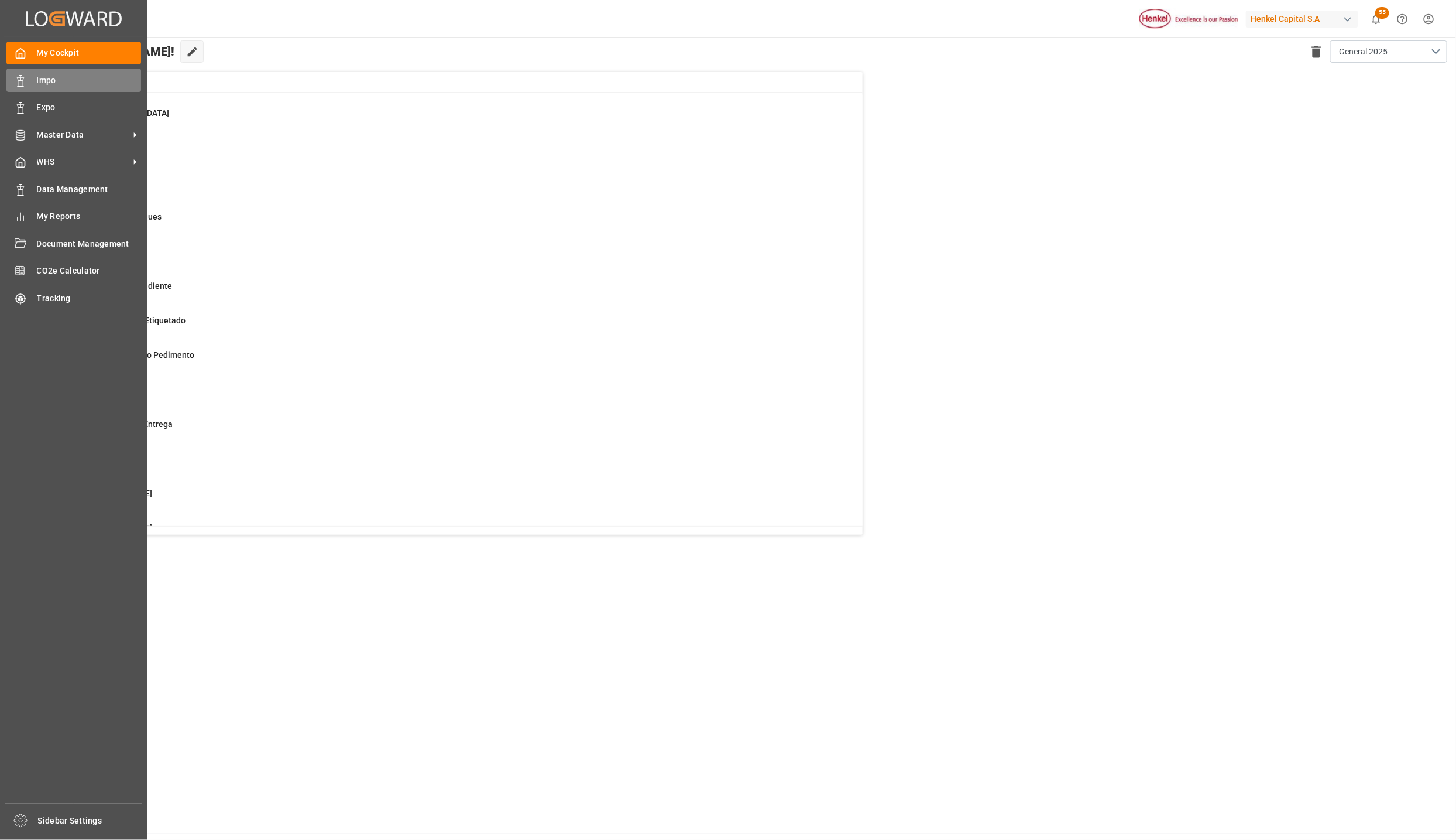
click at [60, 85] on span "Impo" at bounding box center [89, 80] width 105 height 12
